Goal: Book appointment/travel/reservation

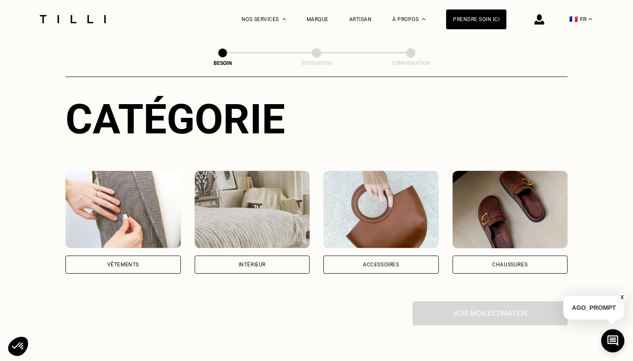
scroll to position [104, 0]
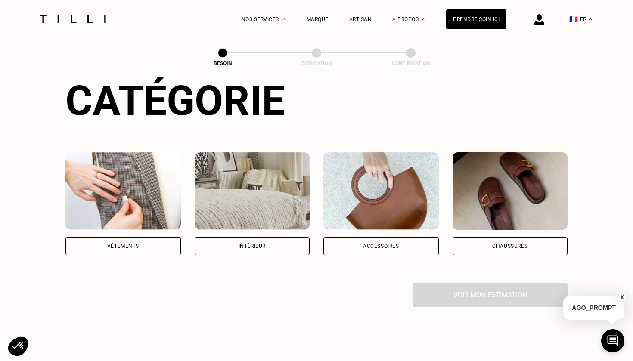
click at [154, 240] on div "Vêtements" at bounding box center [122, 246] width 115 height 18
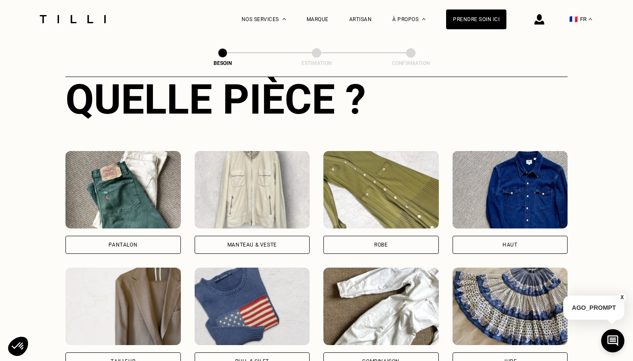
scroll to position [384, 0]
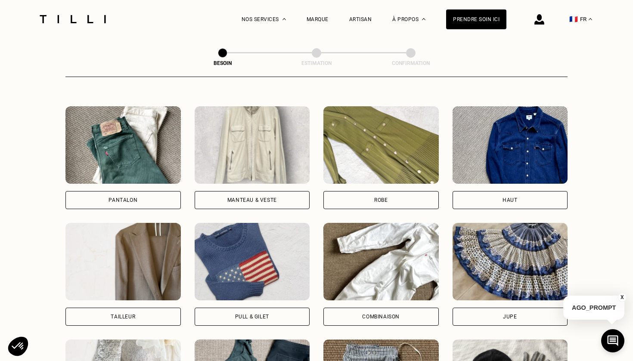
click at [418, 191] on div "Robe" at bounding box center [380, 200] width 115 height 18
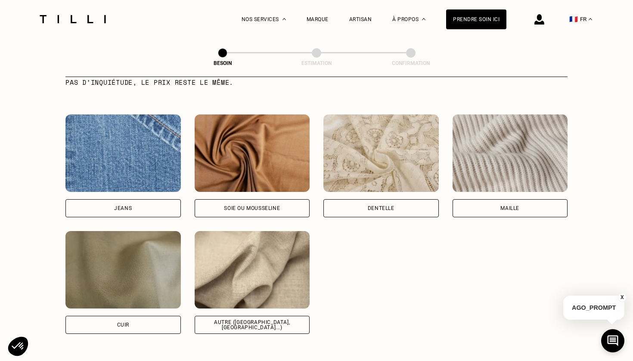
scroll to position [901, 0]
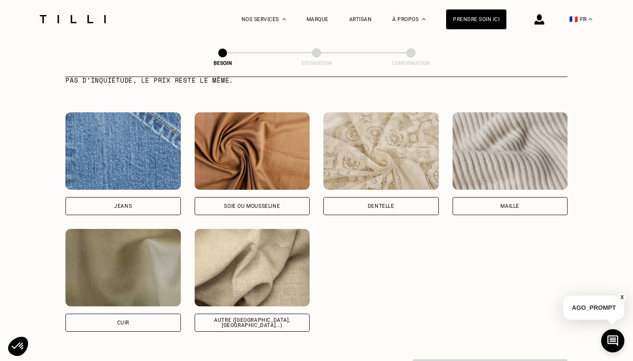
click at [267, 200] on div "Soie ou mousseline" at bounding box center [252, 206] width 115 height 18
select select "FR"
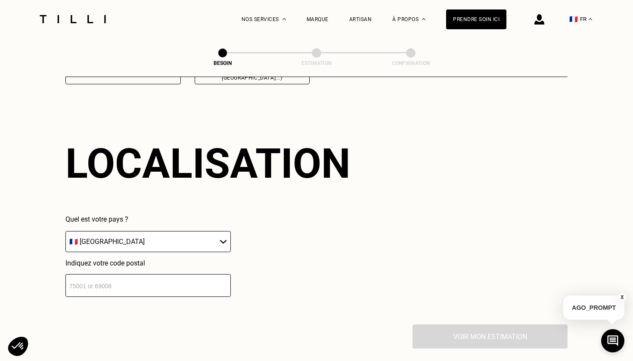
scroll to position [1154, 0]
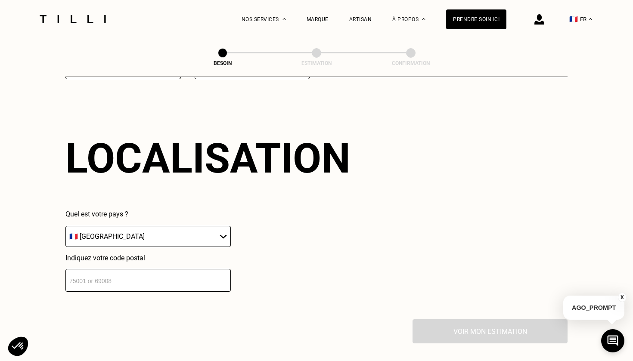
click at [195, 271] on input "number" at bounding box center [147, 280] width 165 height 23
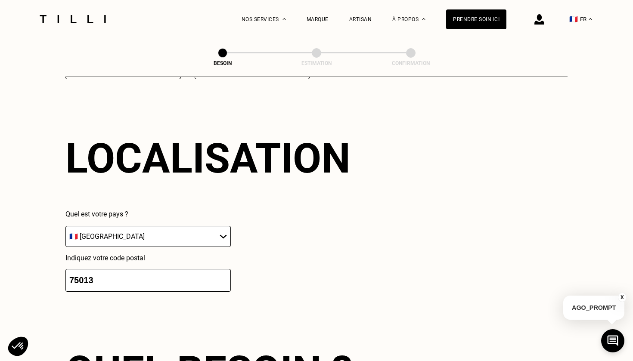
scroll to position [1369, 0]
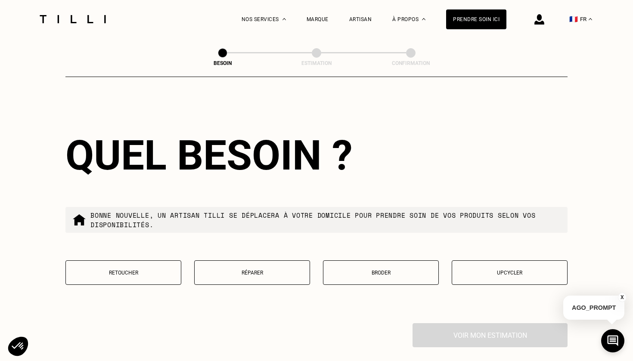
type input "75013"
click at [170, 269] on button "Retoucher" at bounding box center [123, 272] width 116 height 25
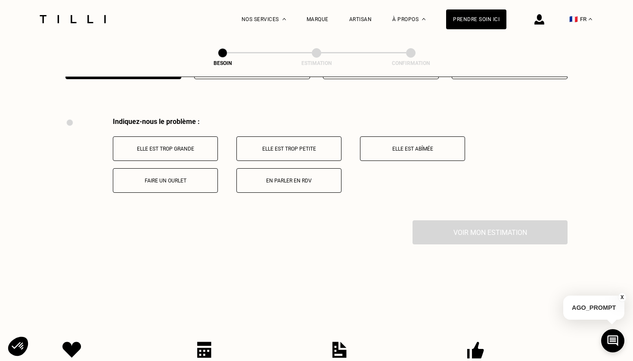
scroll to position [1575, 0]
click at [280, 178] on p "En parler en RDV" at bounding box center [289, 181] width 96 height 6
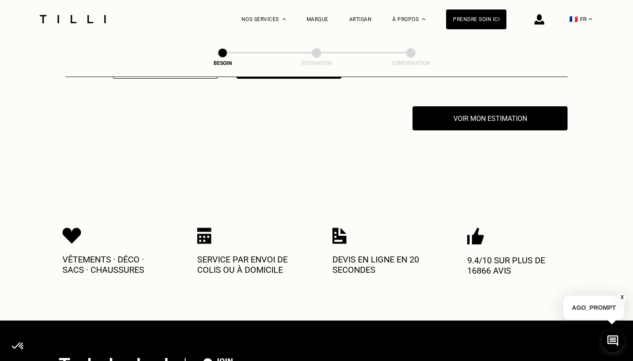
scroll to position [1692, 0]
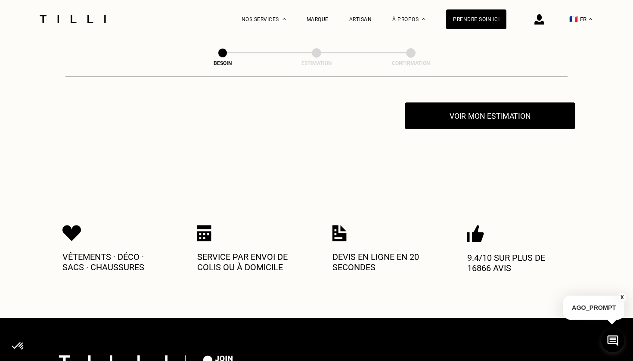
click at [439, 115] on button "Voir mon estimation" at bounding box center [490, 115] width 170 height 27
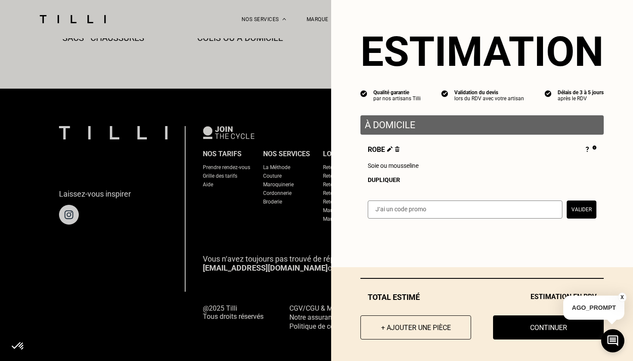
scroll to position [1921, 0]
click at [623, 297] on button "X" at bounding box center [622, 297] width 9 height 9
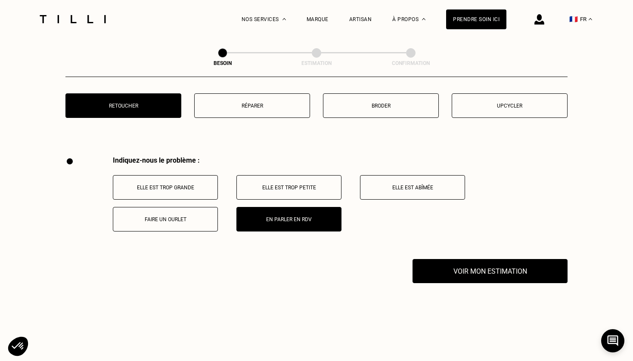
scroll to position [1499, 0]
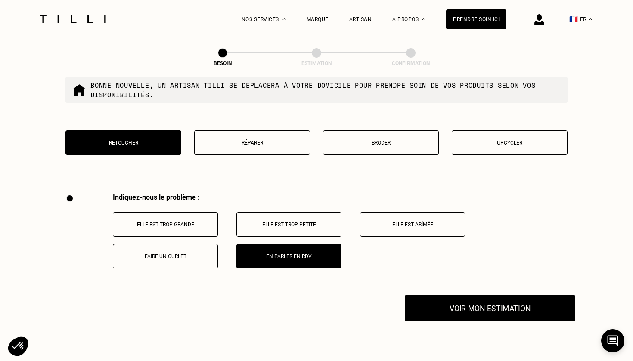
click at [502, 300] on button "Voir mon estimation" at bounding box center [490, 308] width 170 height 27
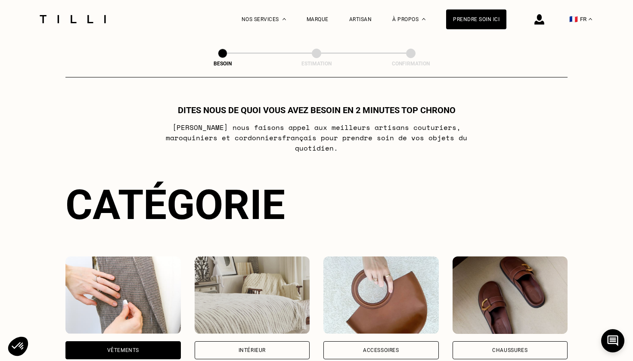
scroll to position [0, 0]
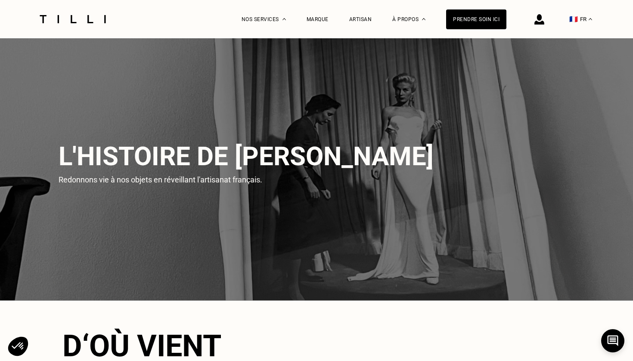
scroll to position [381, 0]
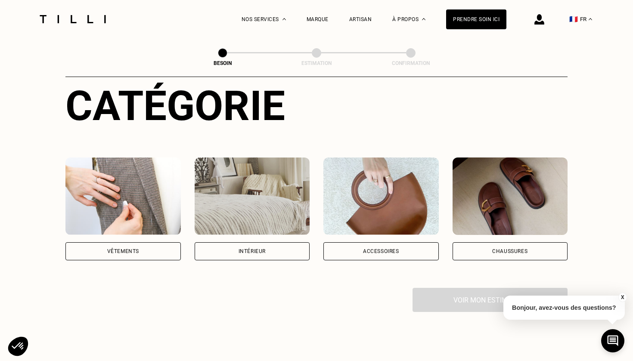
scroll to position [185, 0]
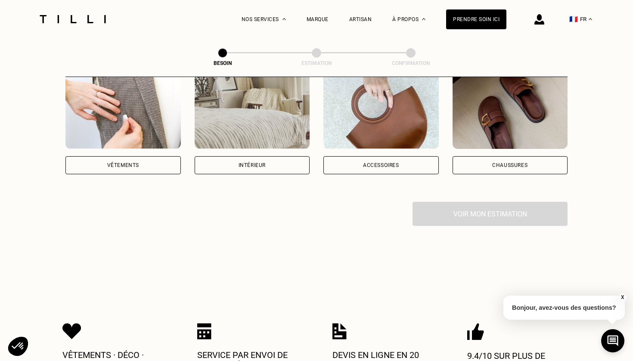
click at [161, 158] on div "Vêtements" at bounding box center [122, 165] width 115 height 18
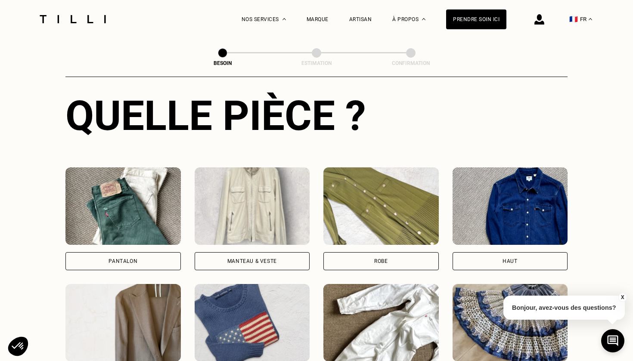
scroll to position [341, 0]
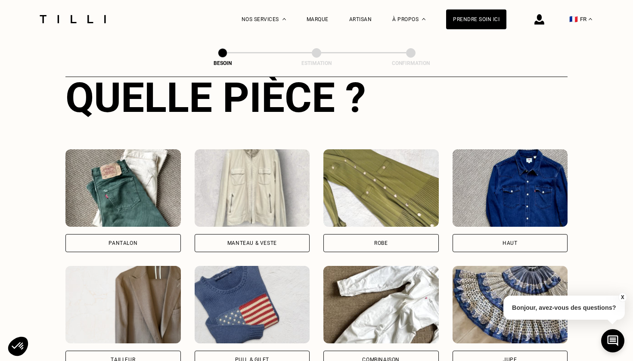
click at [368, 234] on div "Robe" at bounding box center [380, 243] width 115 height 18
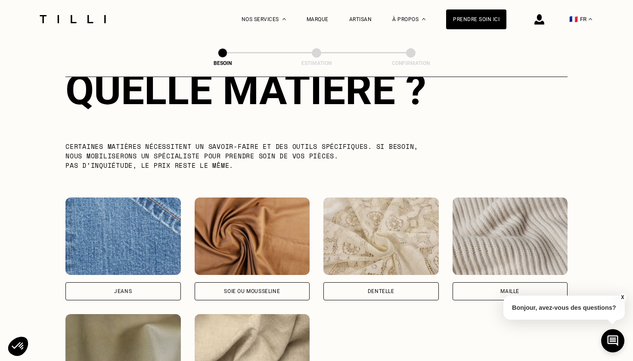
scroll to position [872, 0]
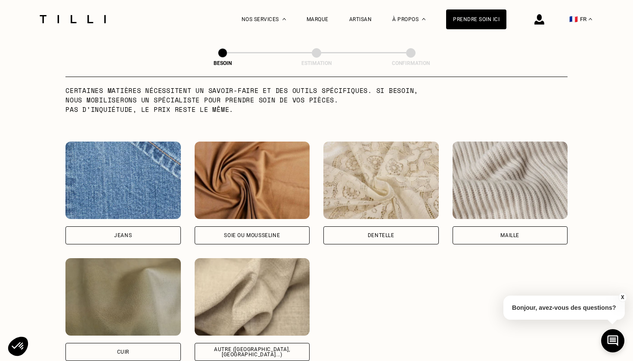
click at [248, 233] on div "Soie ou mousseline" at bounding box center [252, 235] width 56 height 5
select select "FR"
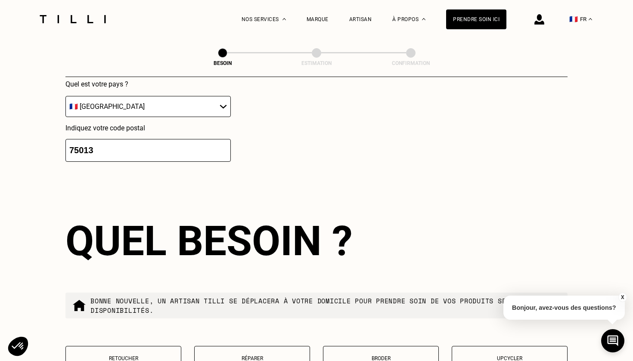
scroll to position [1417, 0]
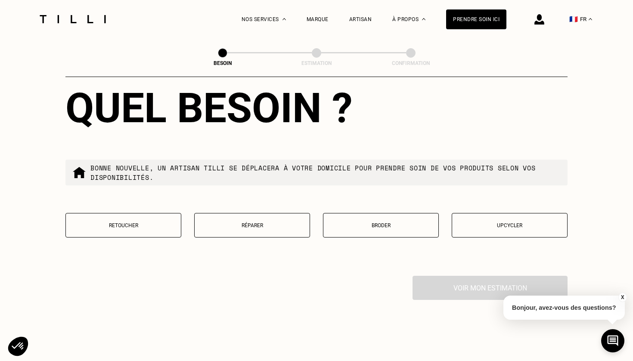
click at [167, 213] on button "Retoucher" at bounding box center [123, 225] width 116 height 25
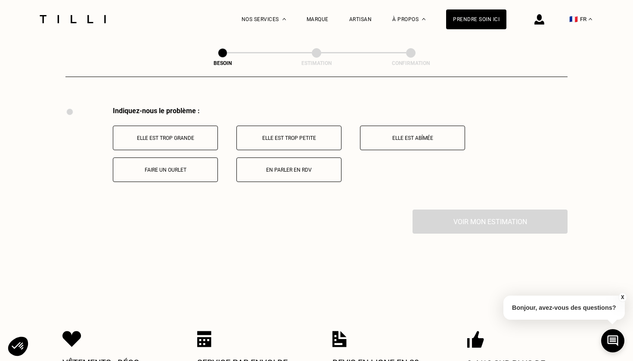
scroll to position [1589, 0]
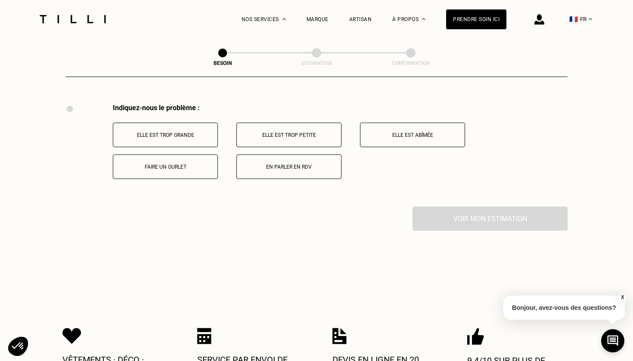
click at [268, 164] on p "En parler en RDV" at bounding box center [289, 167] width 96 height 6
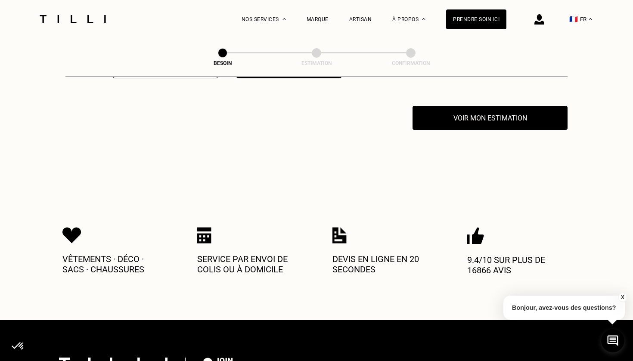
scroll to position [1692, 0]
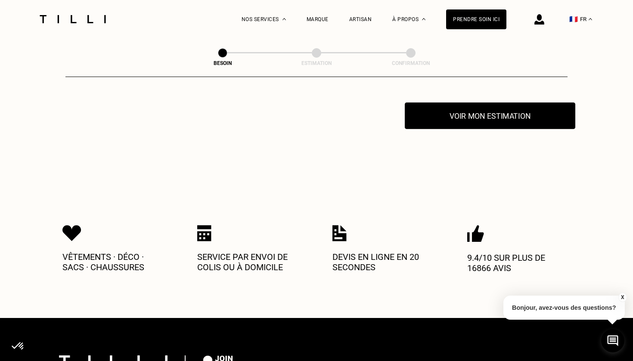
click at [437, 112] on button "Voir mon estimation" at bounding box center [490, 115] width 170 height 27
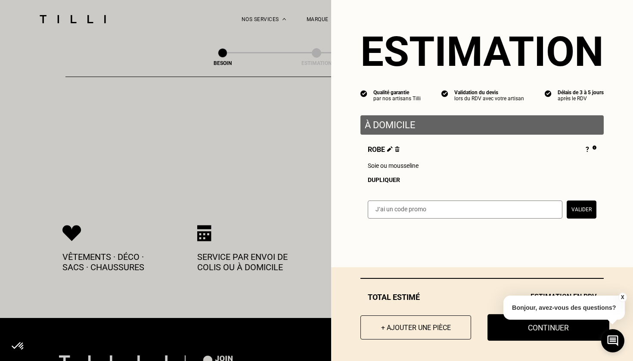
click at [510, 327] on button "Continuer" at bounding box center [548, 327] width 122 height 27
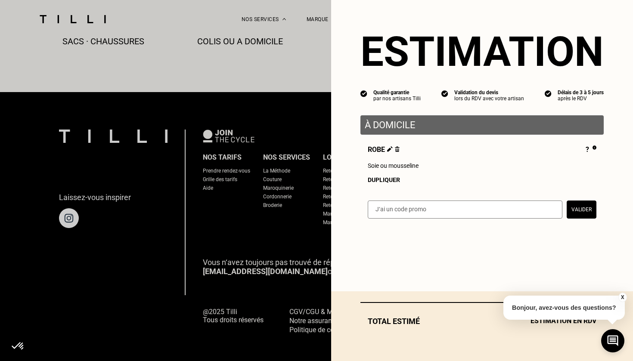
select select "FR"
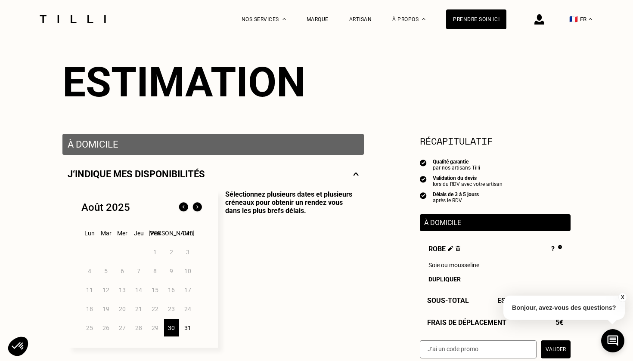
scroll to position [151, 0]
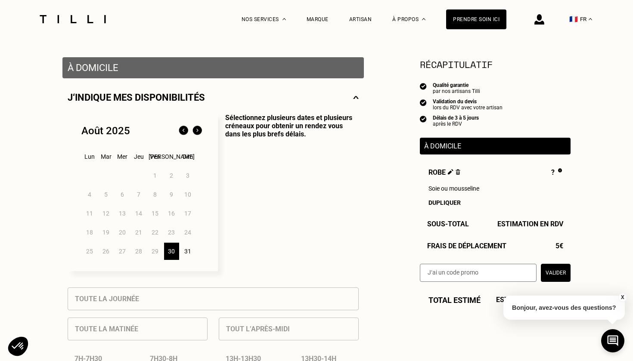
click at [198, 128] on img at bounding box center [197, 131] width 14 height 14
click at [107, 175] on div "2" at bounding box center [106, 175] width 15 height 17
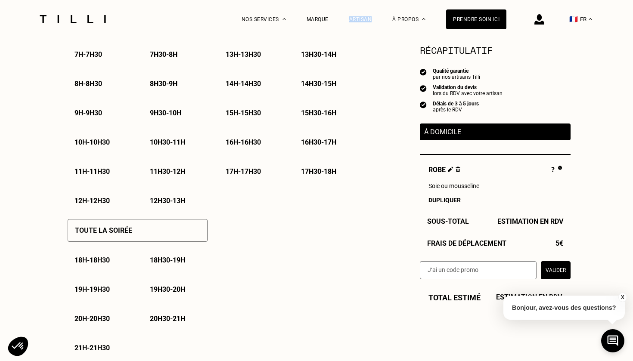
scroll to position [512, 0]
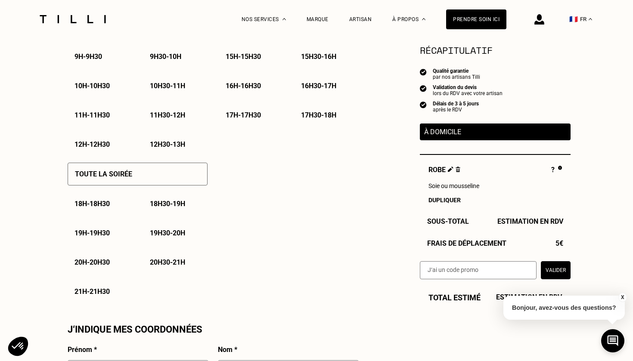
click at [161, 202] on p "18h30 - 19h" at bounding box center [167, 204] width 35 height 8
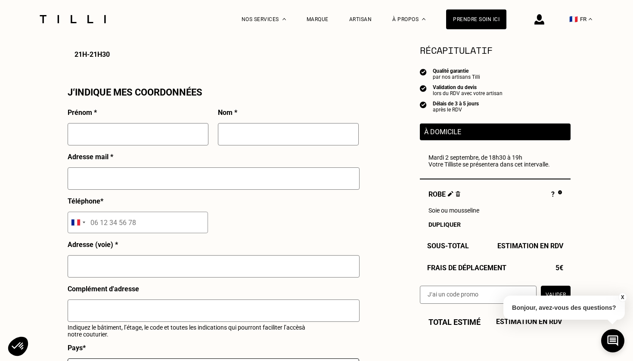
scroll to position [739, 0]
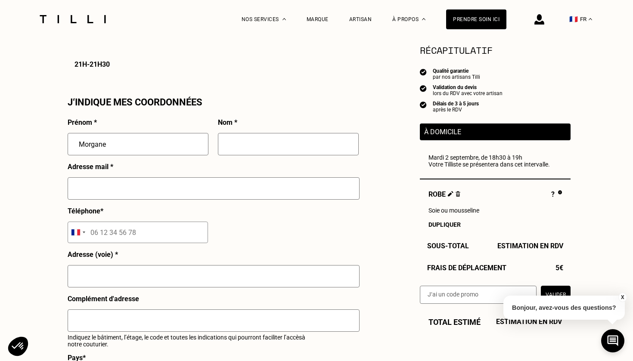
type input "Morgane"
type input "LESCHIUTTA-HABERSCHILL"
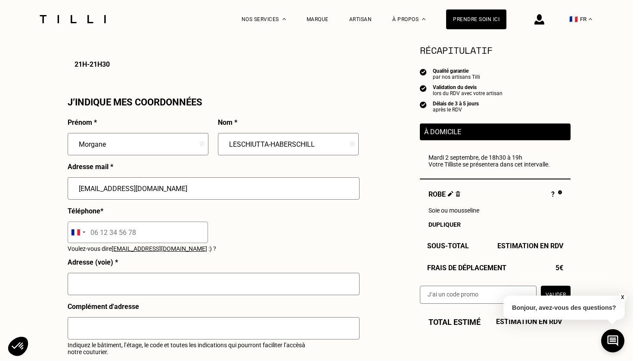
type input "[EMAIL_ADDRESS][DOMAIN_NAME]"
click at [111, 232] on input "tel" at bounding box center [138, 233] width 140 height 22
type input "07 70 60 66 93"
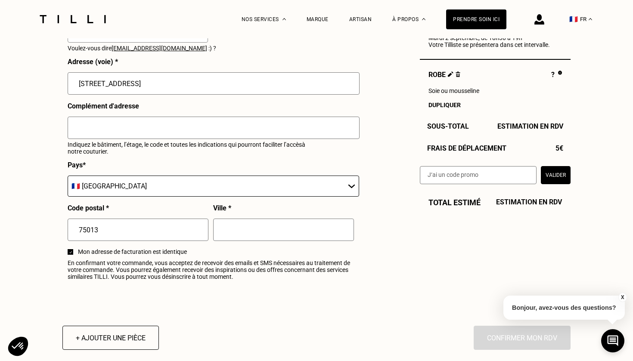
scroll to position [965, 0]
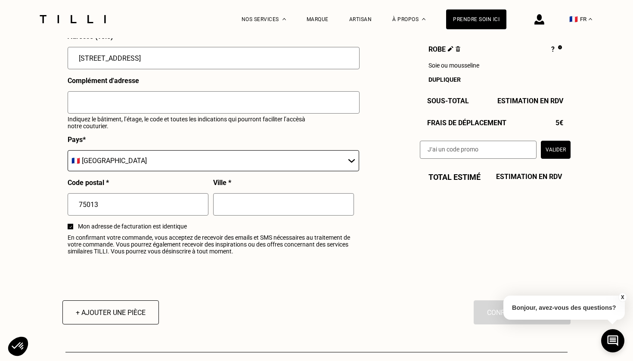
type input "[STREET_ADDRESS]"
click at [113, 100] on input "3e étage, code première porte : B2834," at bounding box center [214, 102] width 292 height 22
click at [122, 103] on input "3e étage, première porte : B2834," at bounding box center [214, 102] width 292 height 22
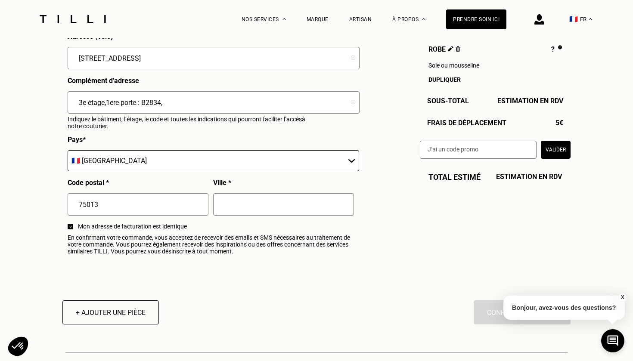
click at [142, 101] on input "3e étage,1ere porte : B2834," at bounding box center [214, 102] width 292 height 22
click at [108, 102] on input "3e étage,1ere porte : code B2834," at bounding box center [214, 102] width 292 height 22
click at [188, 101] on input "3e étage, 1ere porte : code B2834," at bounding box center [214, 102] width 292 height 22
drag, startPoint x: 77, startPoint y: 100, endPoint x: 111, endPoint y: 101, distance: 33.2
click at [111, 101] on input "3e étage, 1ere porte : code B2834," at bounding box center [214, 102] width 292 height 22
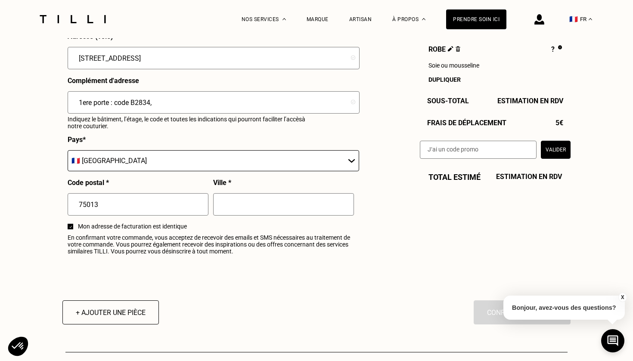
click at [167, 100] on input "1ere porte : code B2834," at bounding box center [214, 102] width 292 height 22
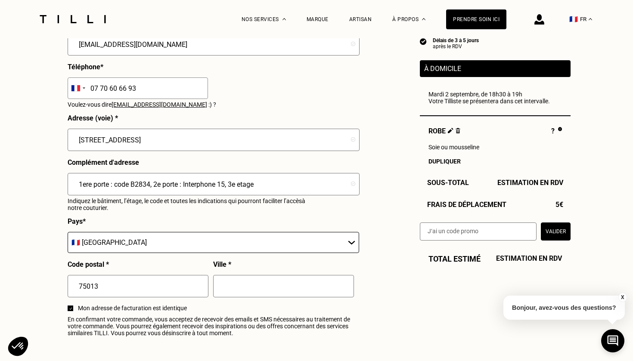
scroll to position [897, 0]
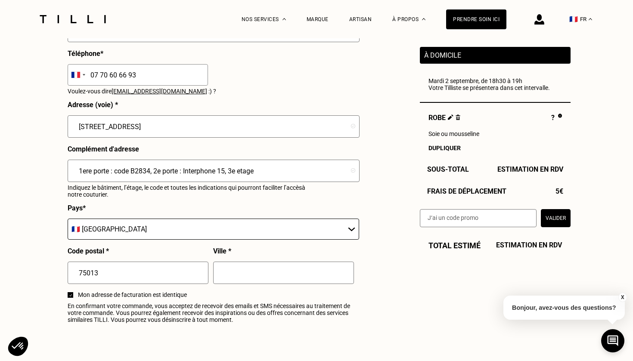
type input "1ere porte : code B2834, 2e porte : Interphone 15, 3e etage"
click at [561, 221] on button "Valider" at bounding box center [556, 218] width 30 height 18
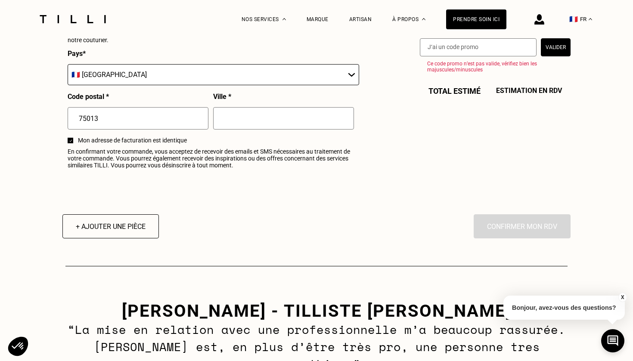
scroll to position [1044, 0]
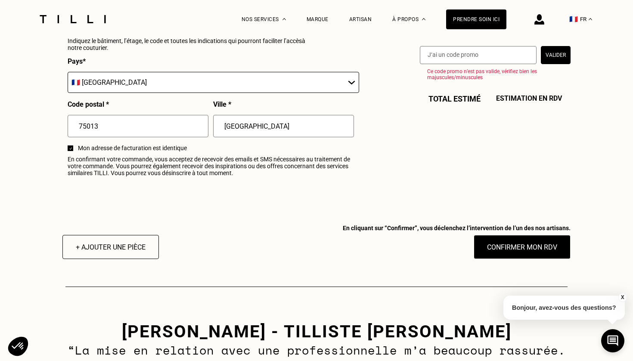
type input "[GEOGRAPHIC_DATA]"
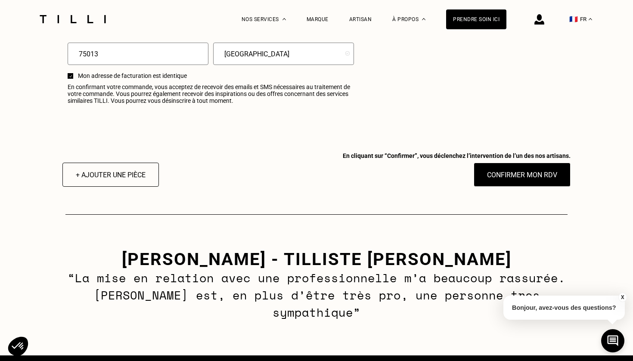
scroll to position [1130, 0]
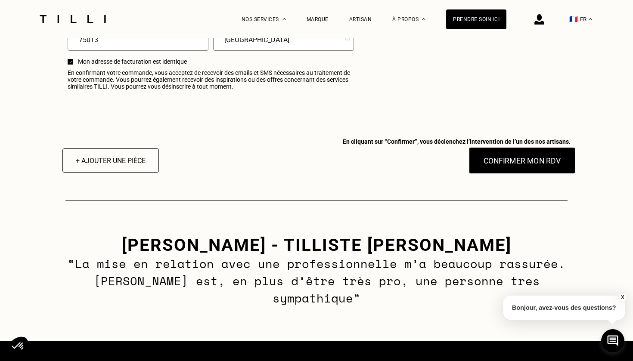
click at [525, 170] on button "Confirmer mon RDV" at bounding box center [522, 160] width 107 height 27
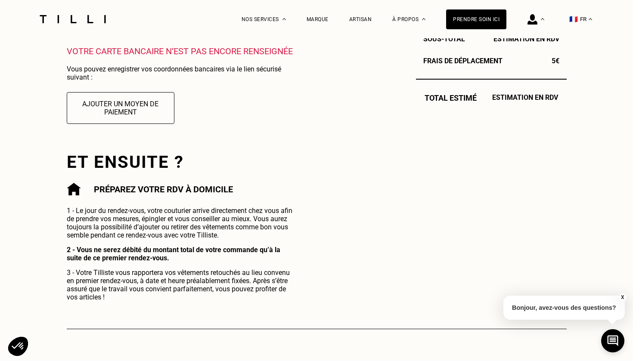
scroll to position [353, 0]
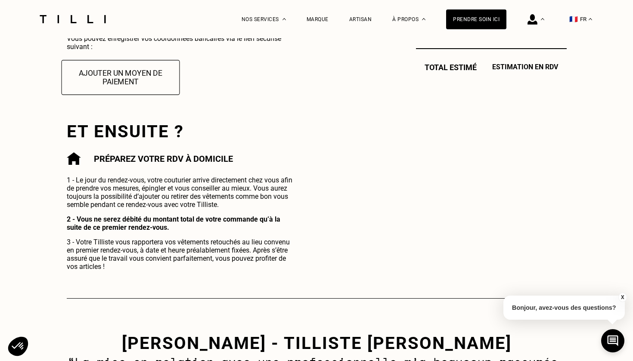
click at [132, 81] on button "Ajouter un moyen de paiement" at bounding box center [120, 77] width 118 height 35
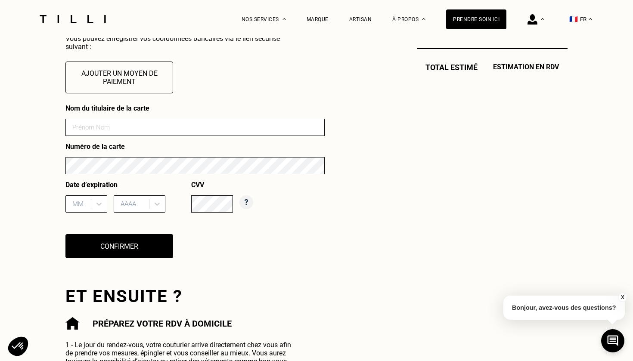
click at [128, 127] on input at bounding box center [194, 127] width 259 height 17
type input "Morgane LESCHIUTTA HABERSCHILL"
click at [74, 202] on div "MM" at bounding box center [79, 204] width 14 height 8
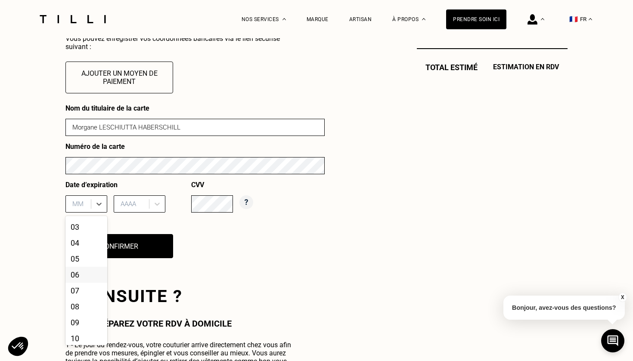
scroll to position [31, 0]
click at [74, 319] on div "09" at bounding box center [86, 322] width 42 height 16
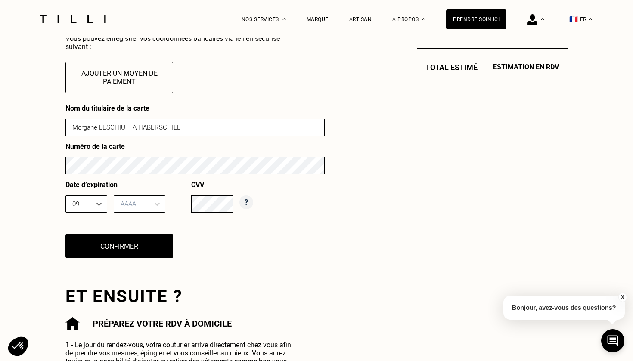
click at [136, 206] on div "AAAA" at bounding box center [133, 204] width 24 height 8
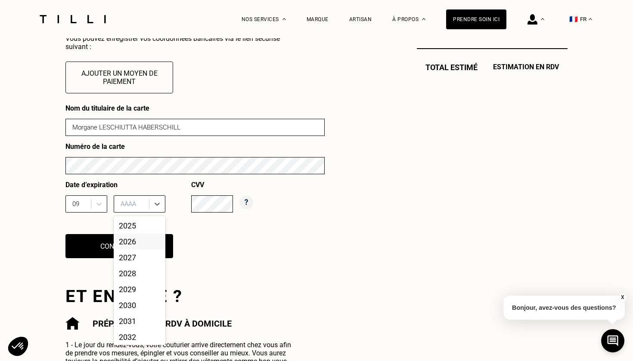
click at [128, 242] on div "2026" at bounding box center [140, 242] width 52 height 16
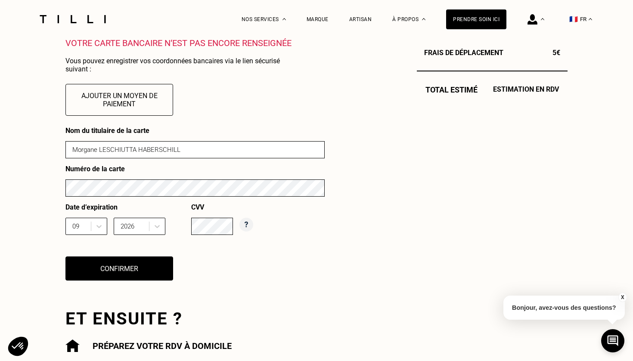
scroll to position [324, 0]
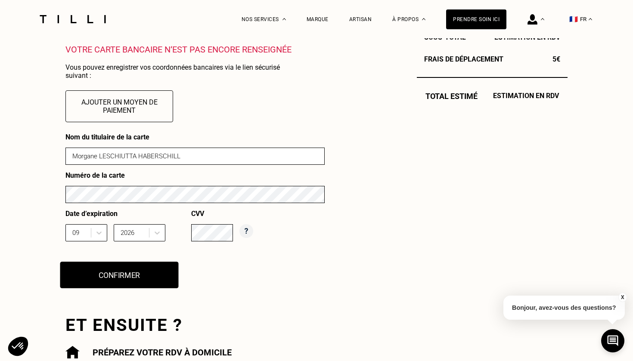
click at [131, 275] on button "Confirmer" at bounding box center [119, 275] width 118 height 27
